Goal: Find specific page/section: Find specific page/section

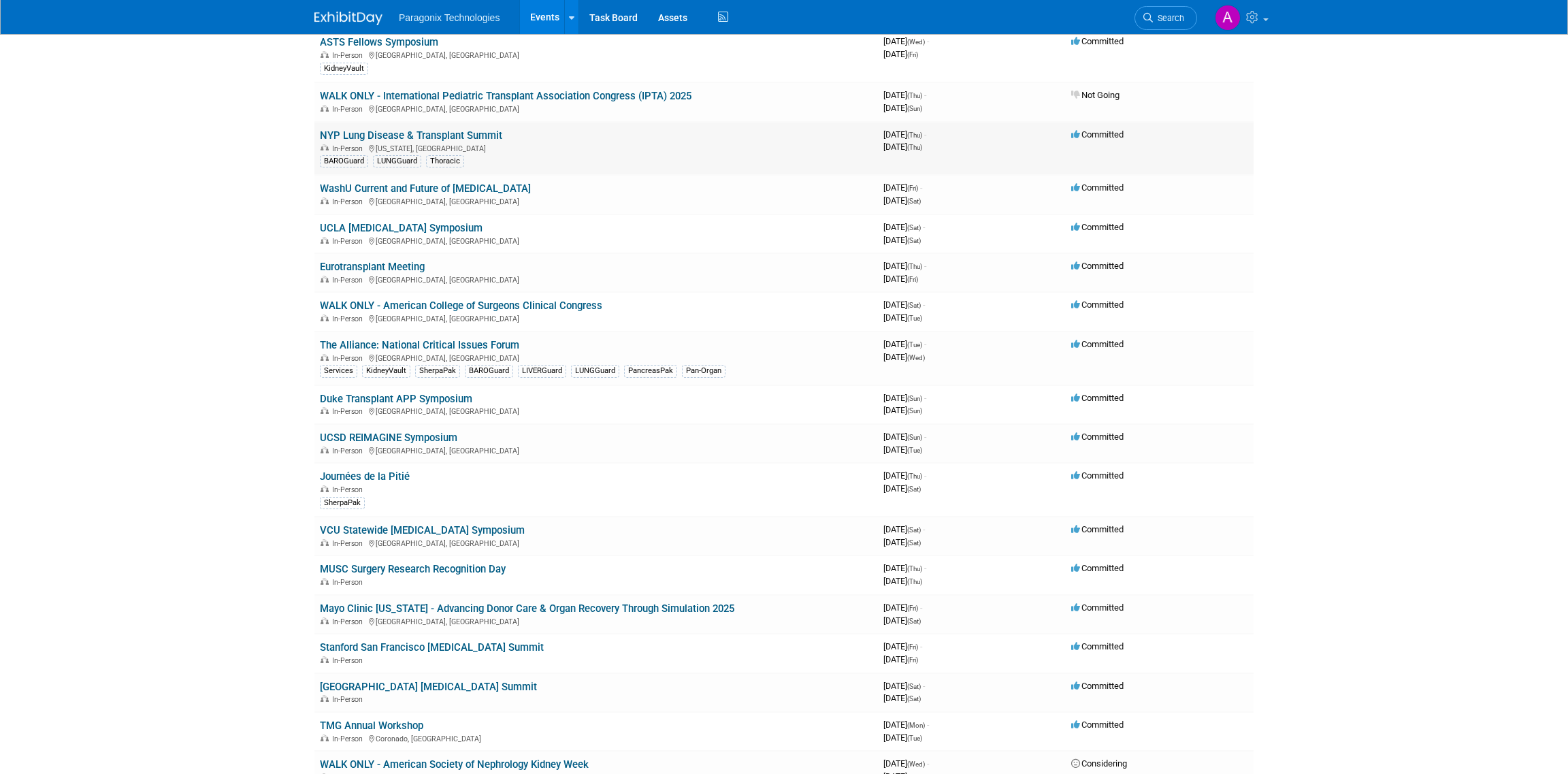
scroll to position [203, 0]
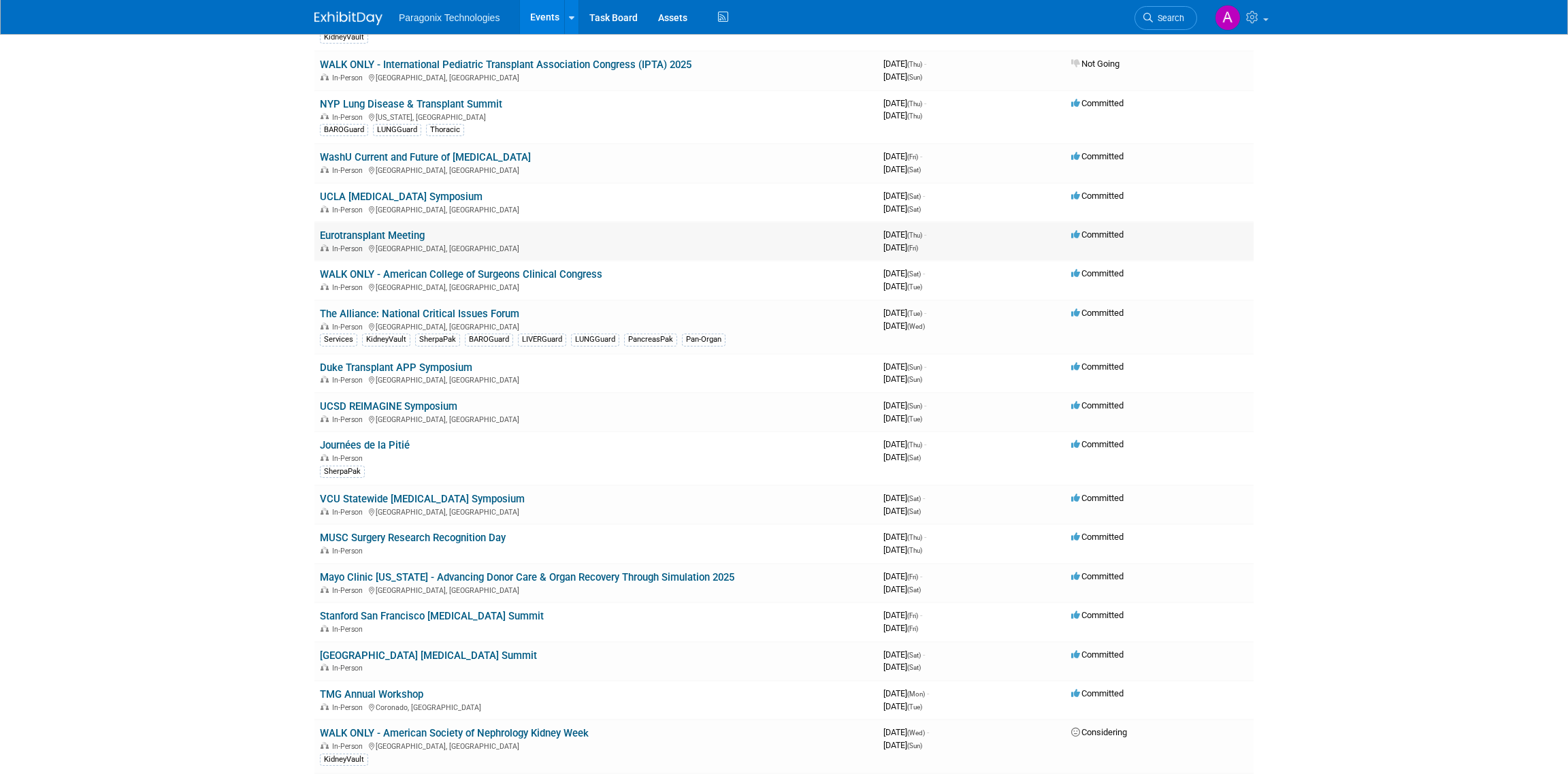
click at [383, 233] on link "Eurotransplant Meeting" at bounding box center [372, 235] width 105 height 13
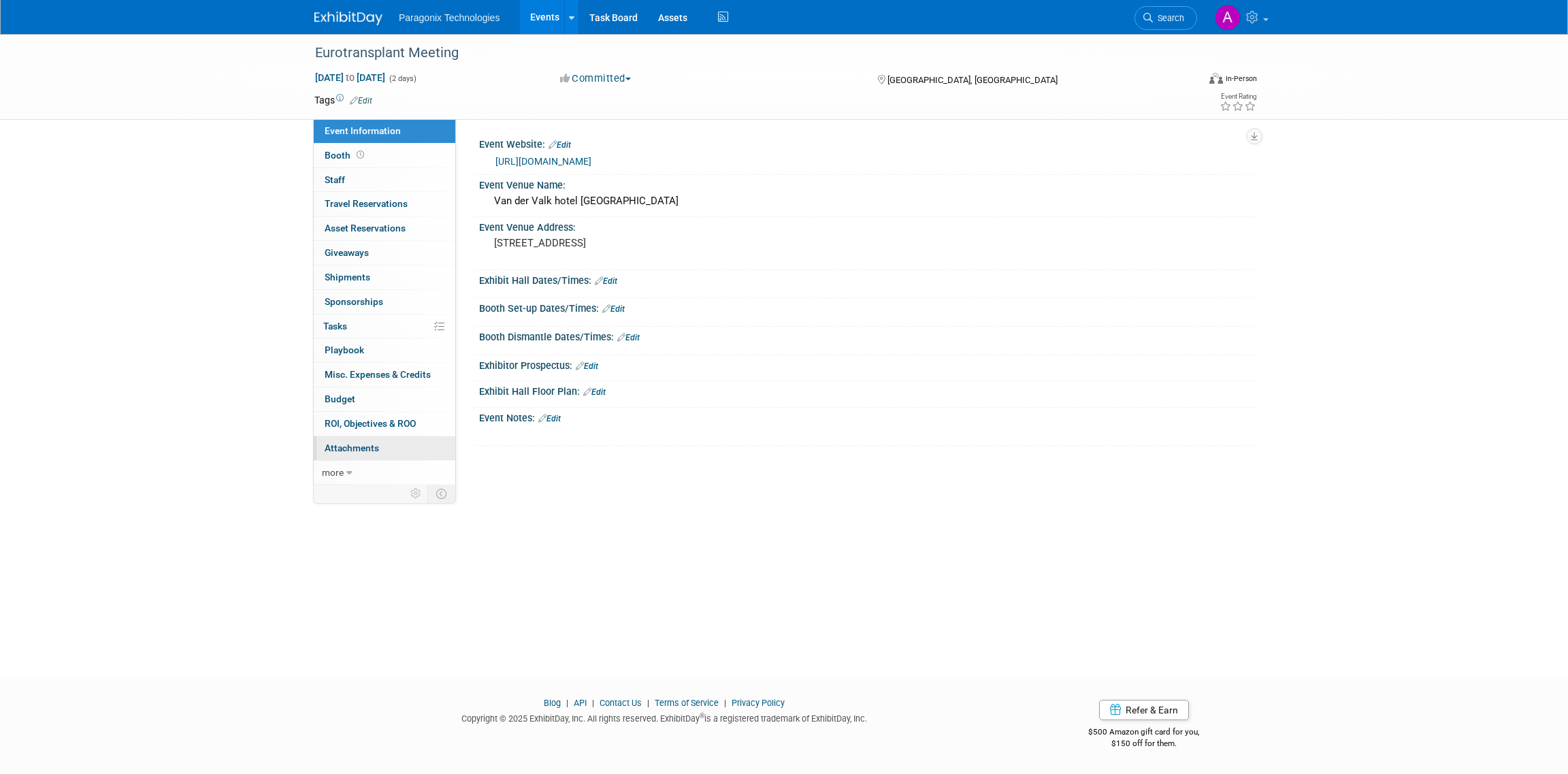
click at [384, 444] on link "0 Attachments 0" at bounding box center [384, 448] width 141 height 24
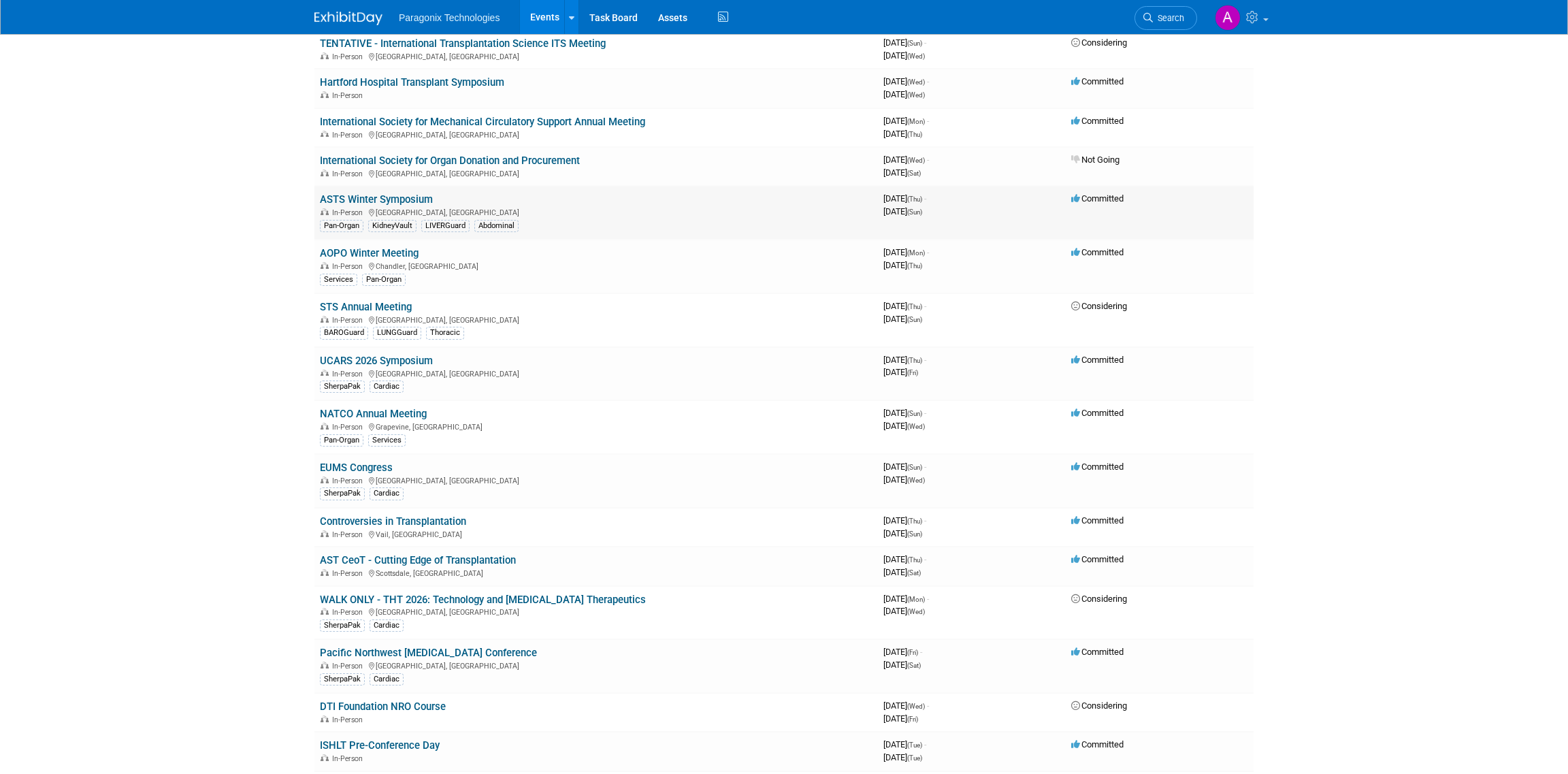
scroll to position [952, 0]
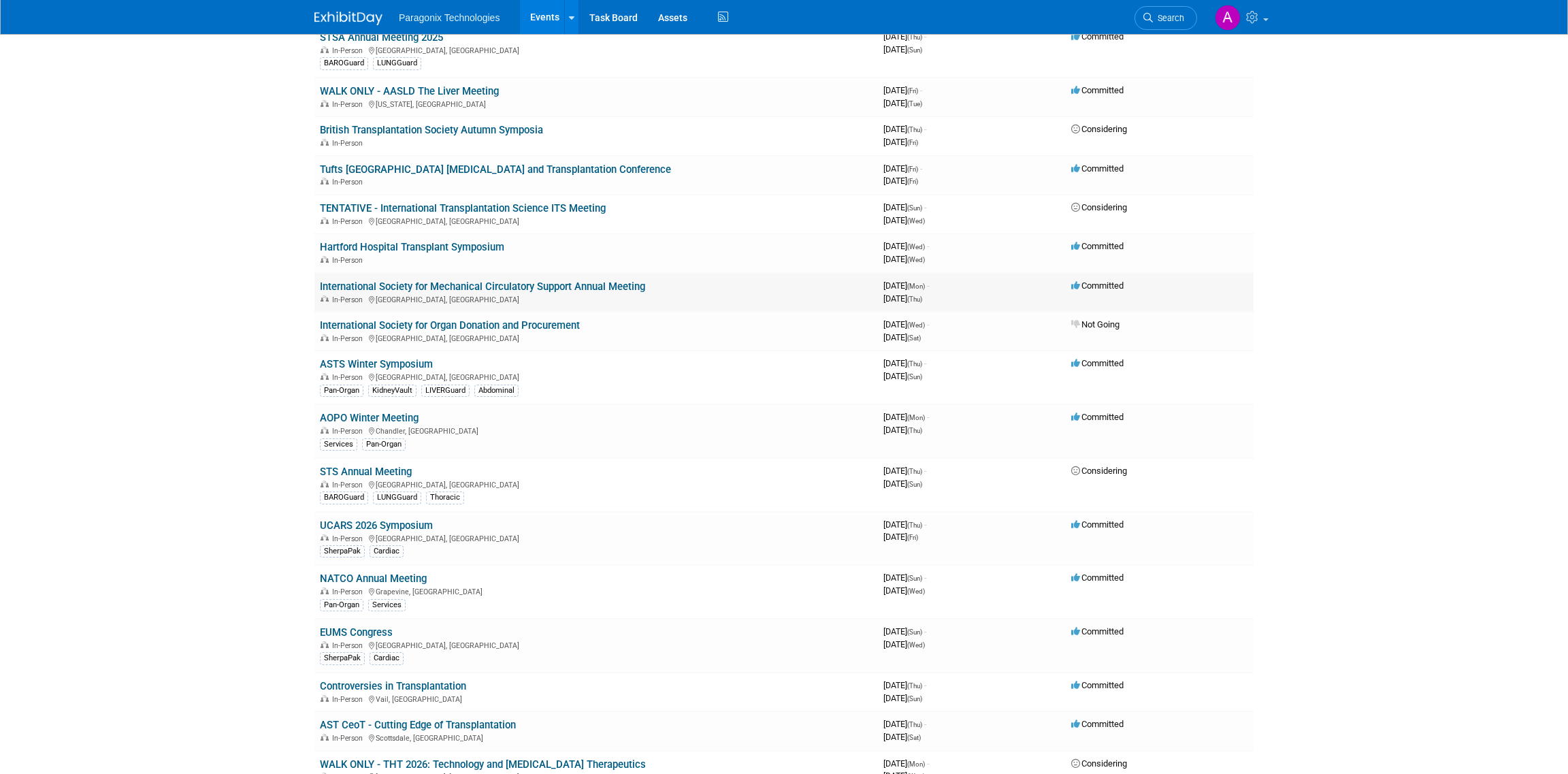
click at [499, 280] on link "International Society for Mechanical Circulatory Support Annual Meeting" at bounding box center [482, 286] width 326 height 13
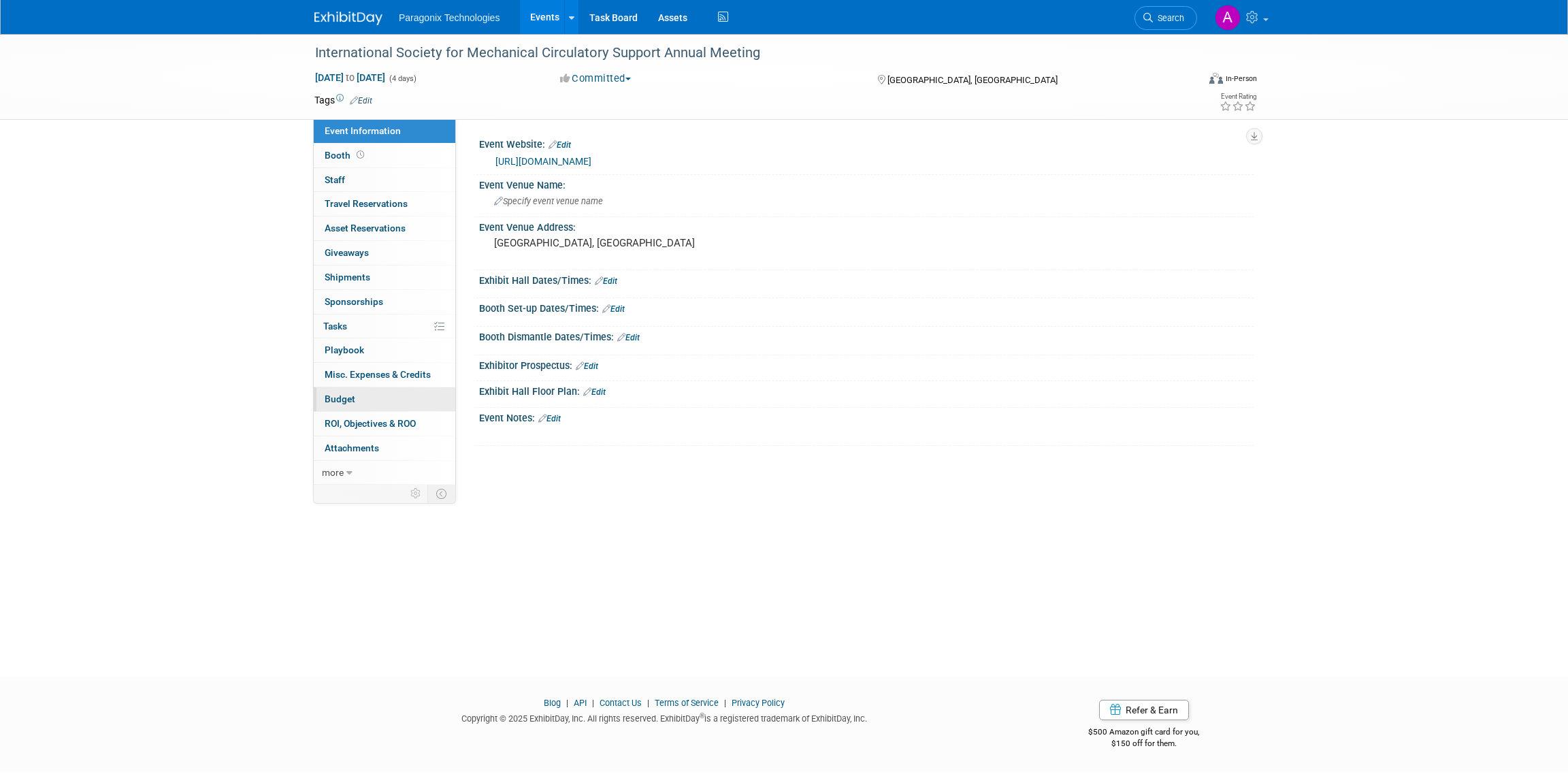
click at [361, 402] on link "Budget" at bounding box center [384, 399] width 141 height 24
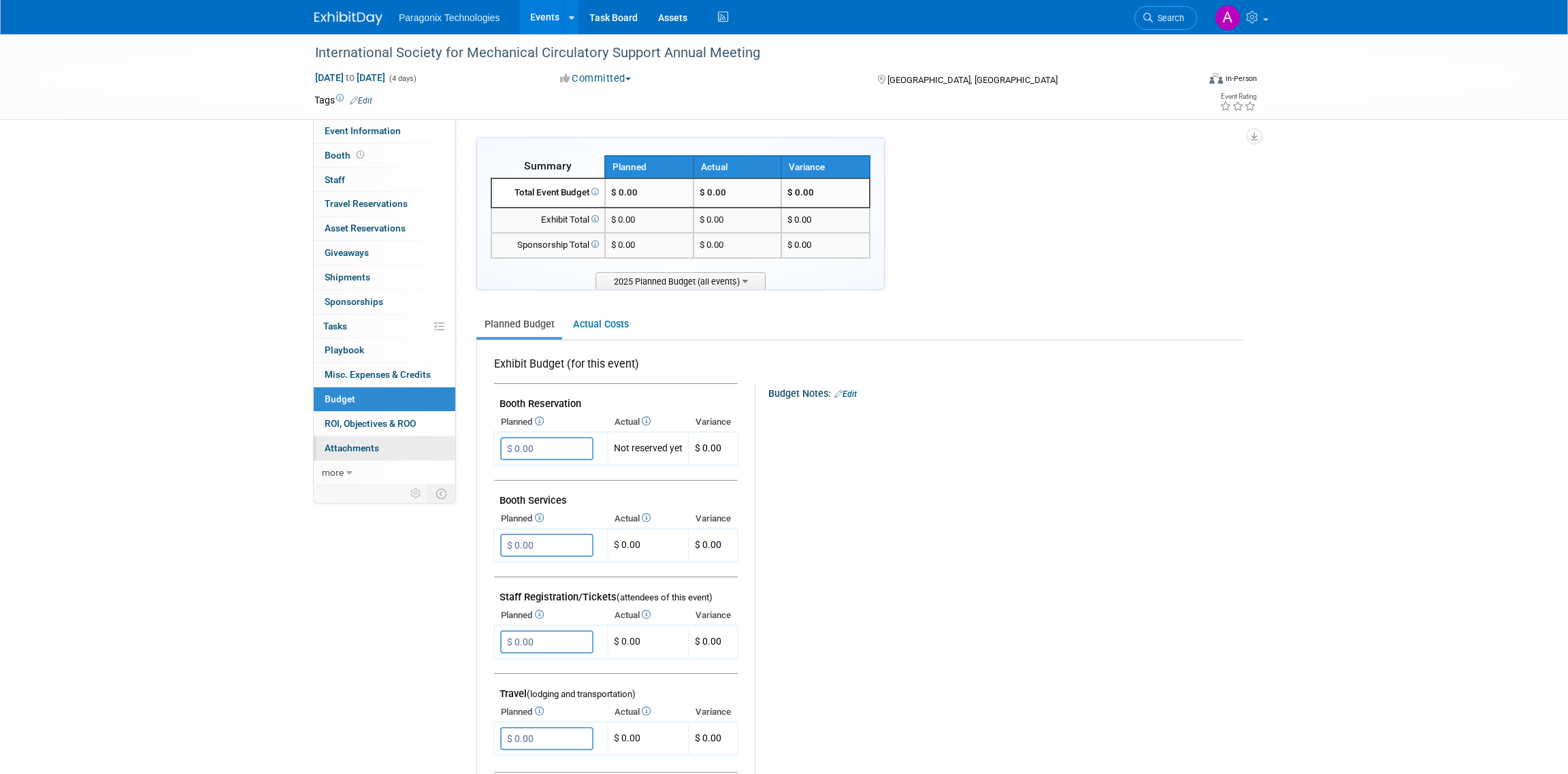
click at [371, 440] on link "0 Attachments 0" at bounding box center [384, 448] width 141 height 24
